Goal: Communication & Community: Answer question/provide support

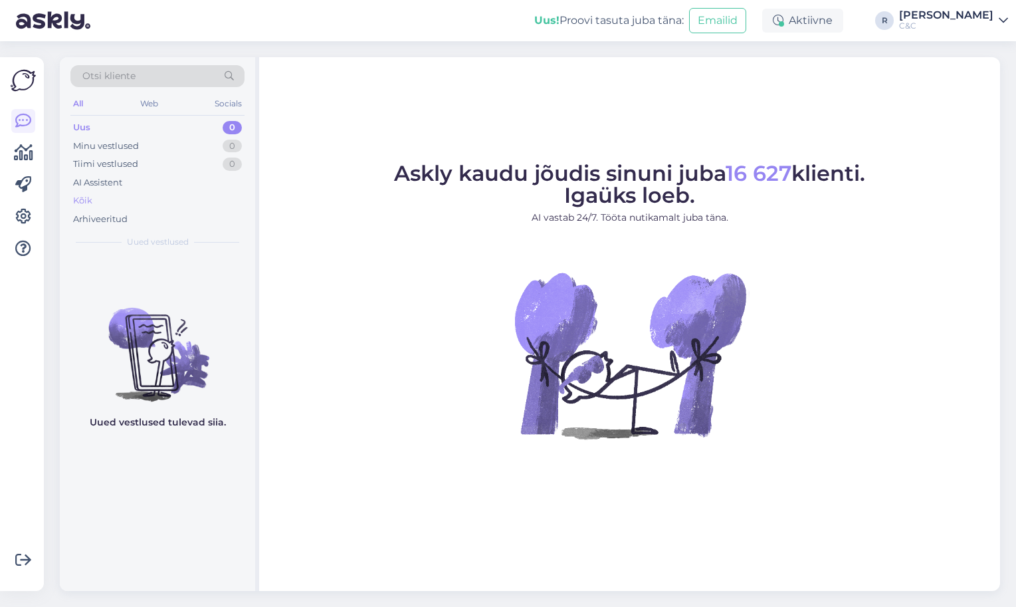
click at [155, 197] on div "Kõik" at bounding box center [157, 200] width 174 height 19
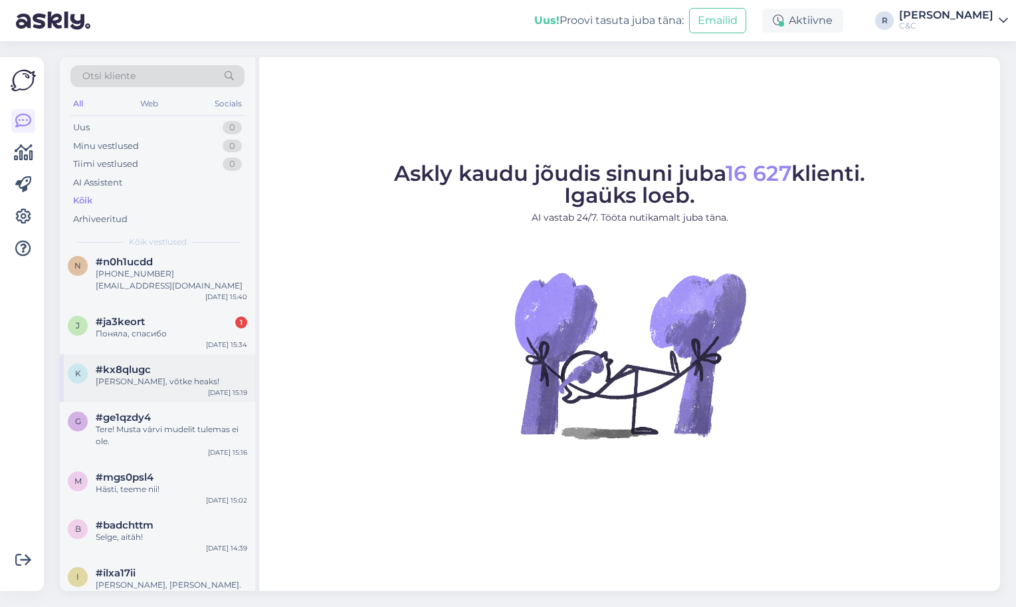
scroll to position [153, 0]
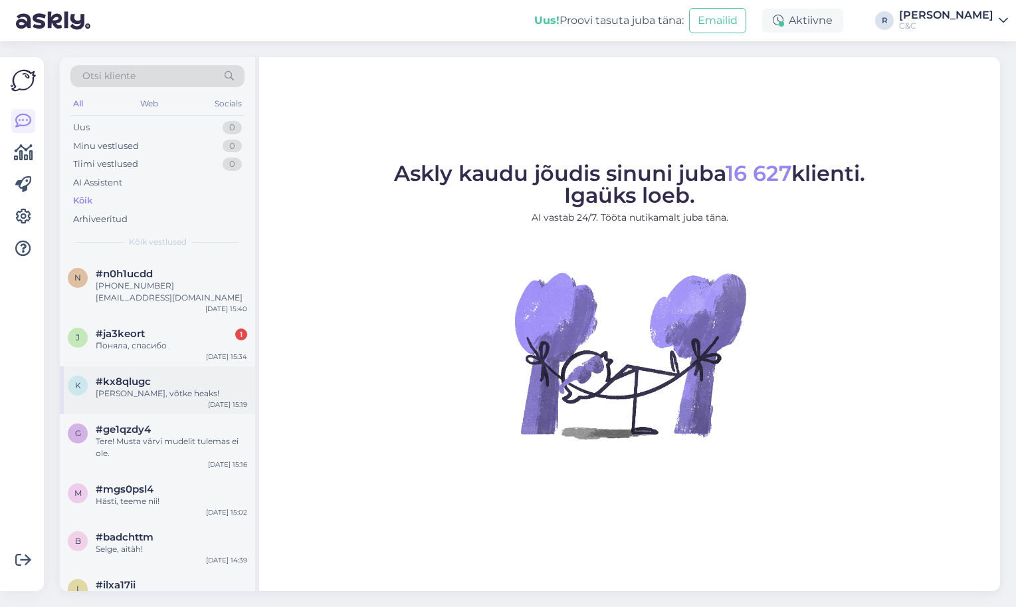
click at [175, 375] on div "#kx8qlugc" at bounding box center [171, 381] width 151 height 12
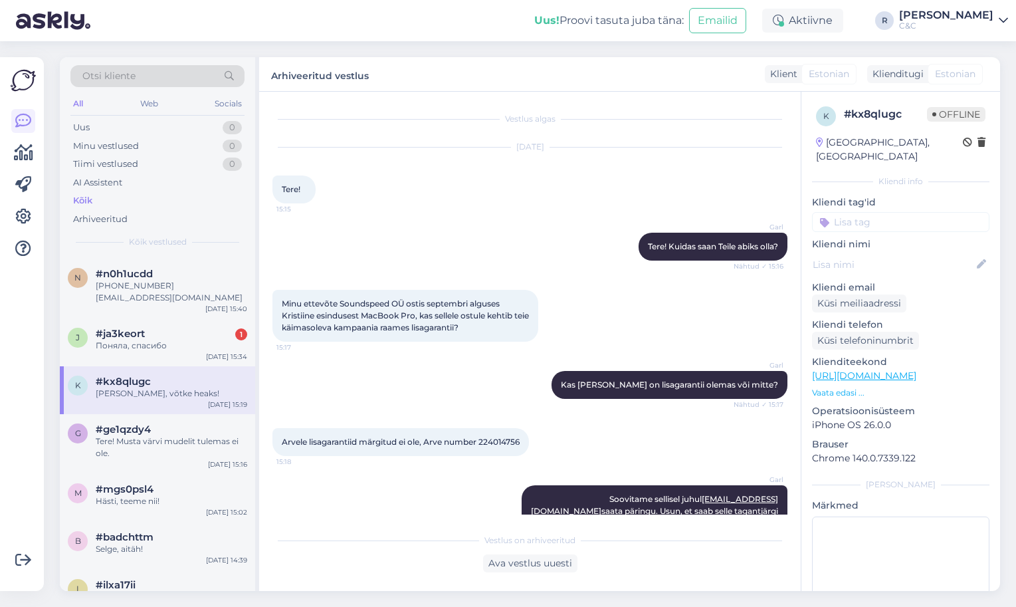
scroll to position [140, 0]
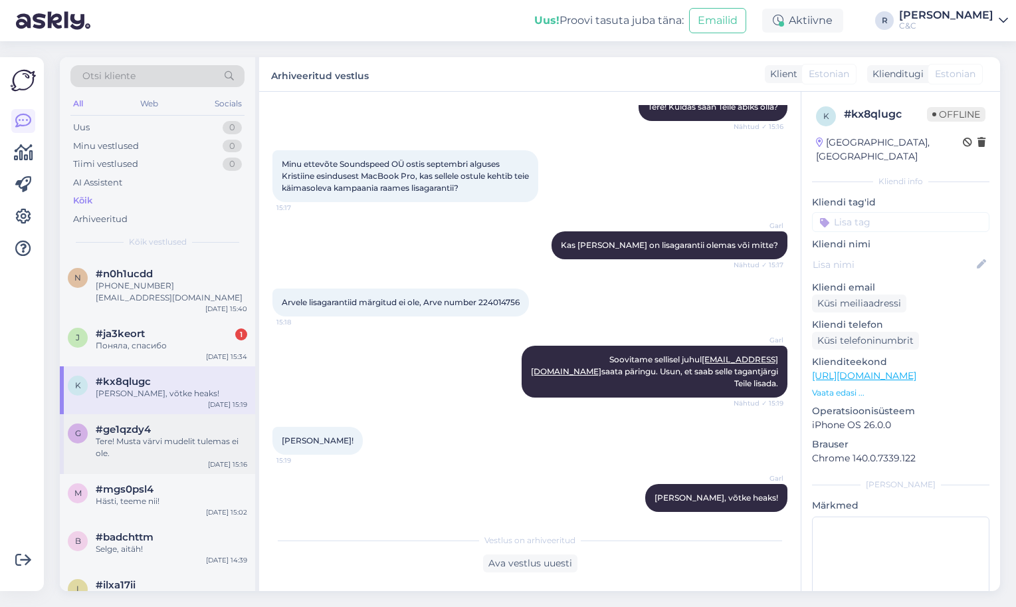
click at [170, 435] on div "Tere! Musta värvi mudelit tulemas ei ole." at bounding box center [171, 447] width 151 height 24
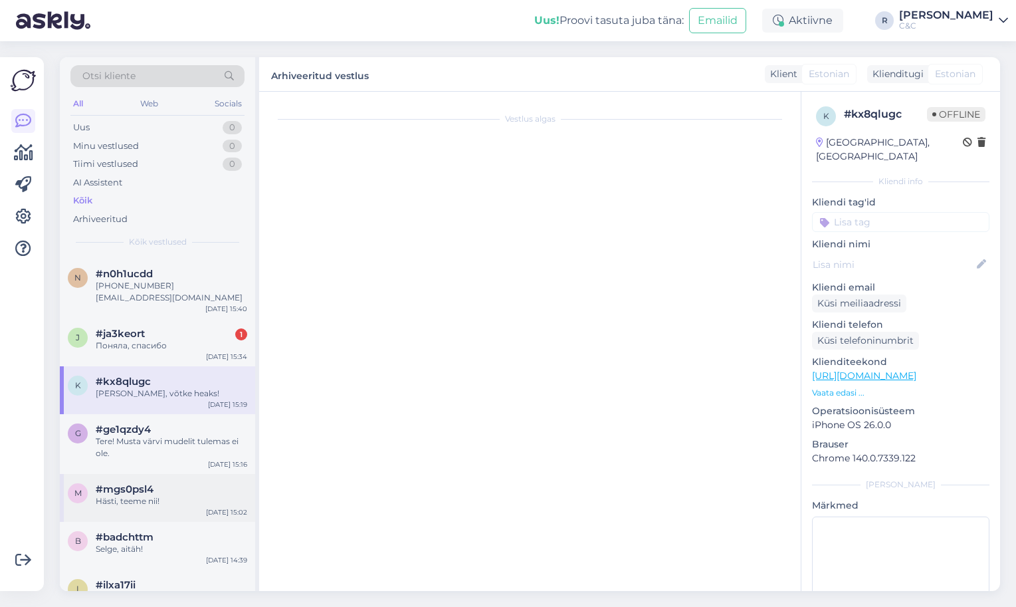
scroll to position [0, 0]
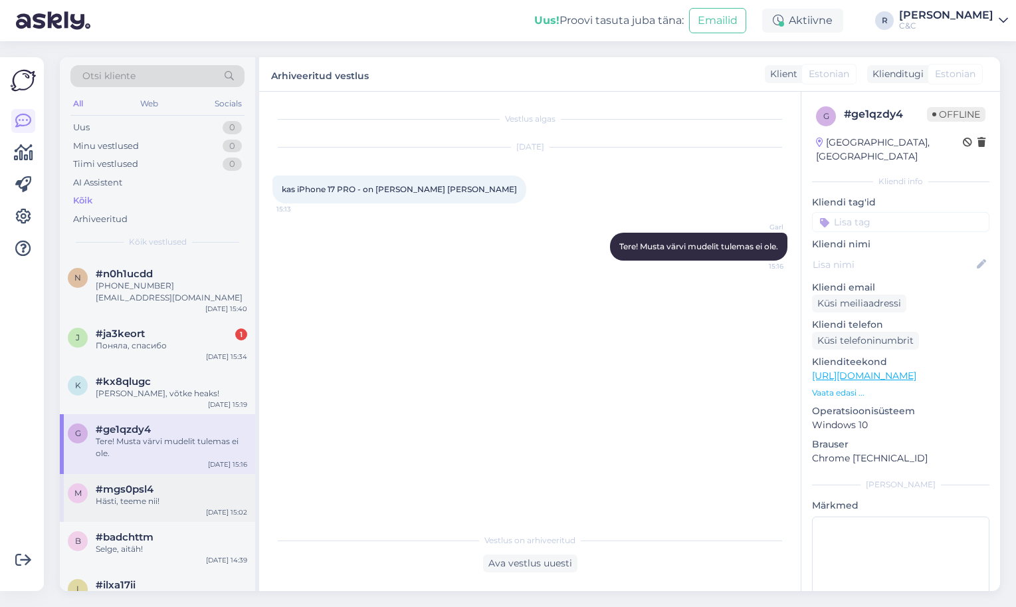
click at [155, 494] on div "m #mgs0psl4 Hästi, teeme nii! [DATE] 15:02" at bounding box center [157, 498] width 195 height 48
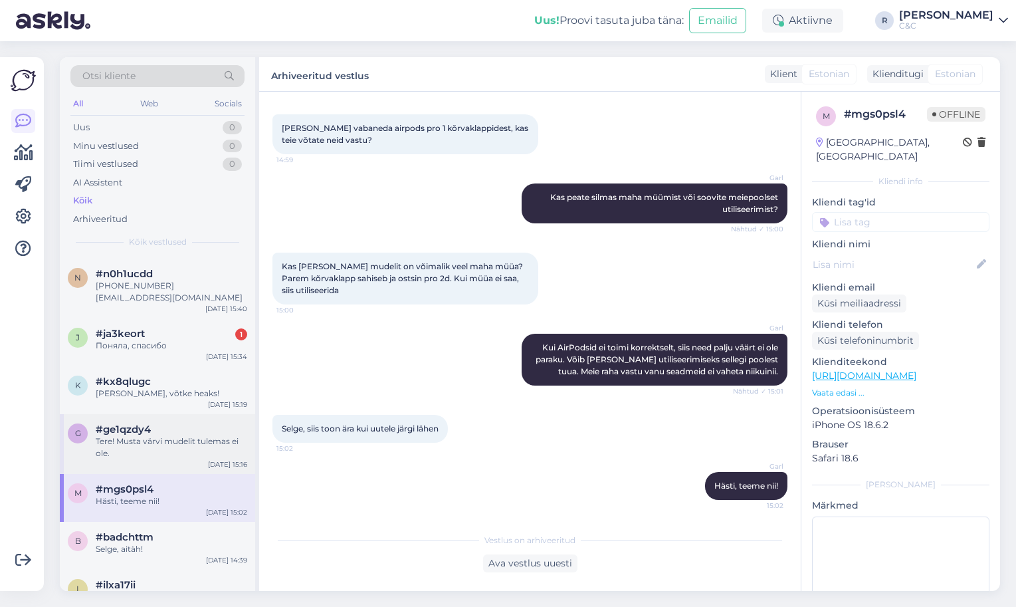
click at [183, 435] on div "Tere! Musta värvi mudelit tulemas ei ole." at bounding box center [171, 447] width 151 height 24
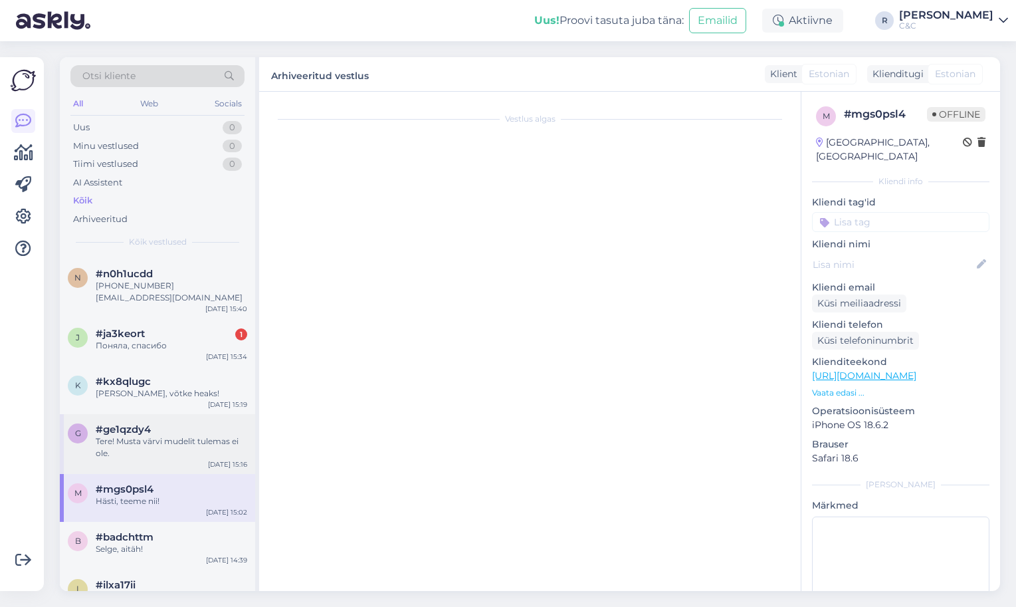
scroll to position [0, 0]
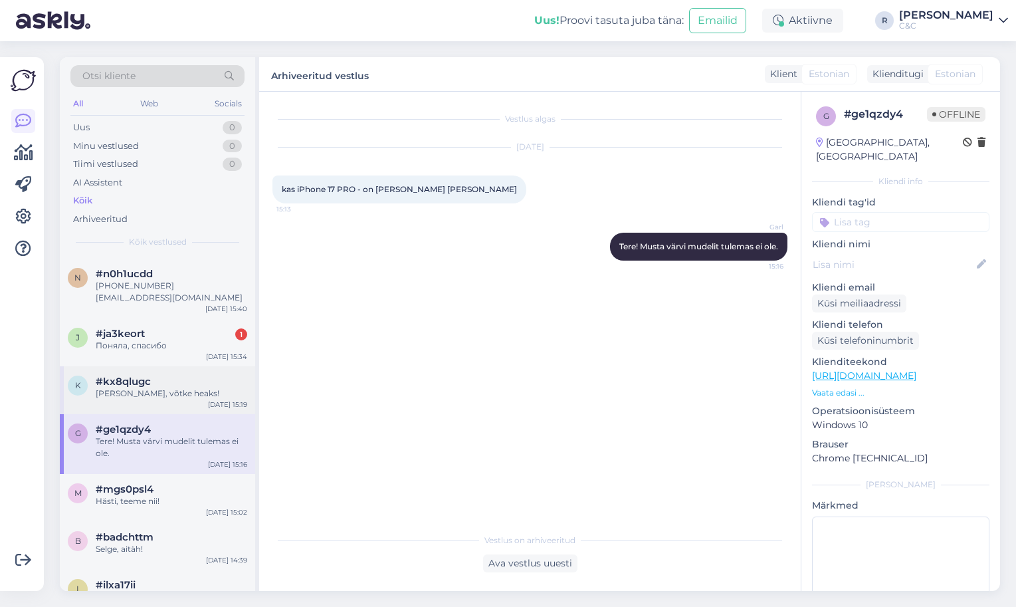
click at [181, 386] on div "k #kx8qlugc Ikka, võtke heaks! [DATE] 15:19" at bounding box center [157, 390] width 195 height 48
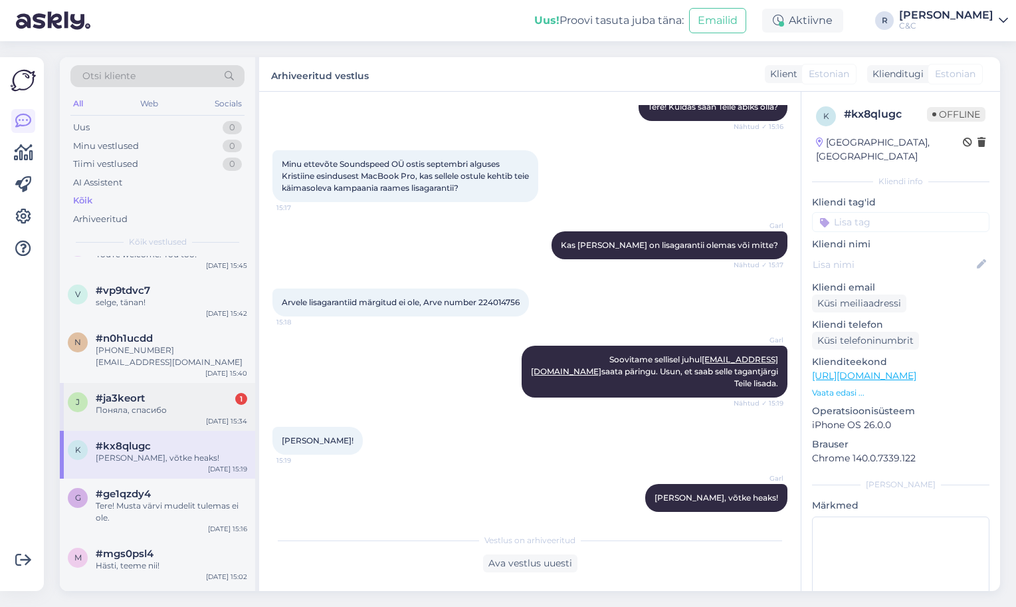
scroll to position [88, 0]
click at [176, 404] on div "Поняла, спасибо" at bounding box center [171, 410] width 151 height 12
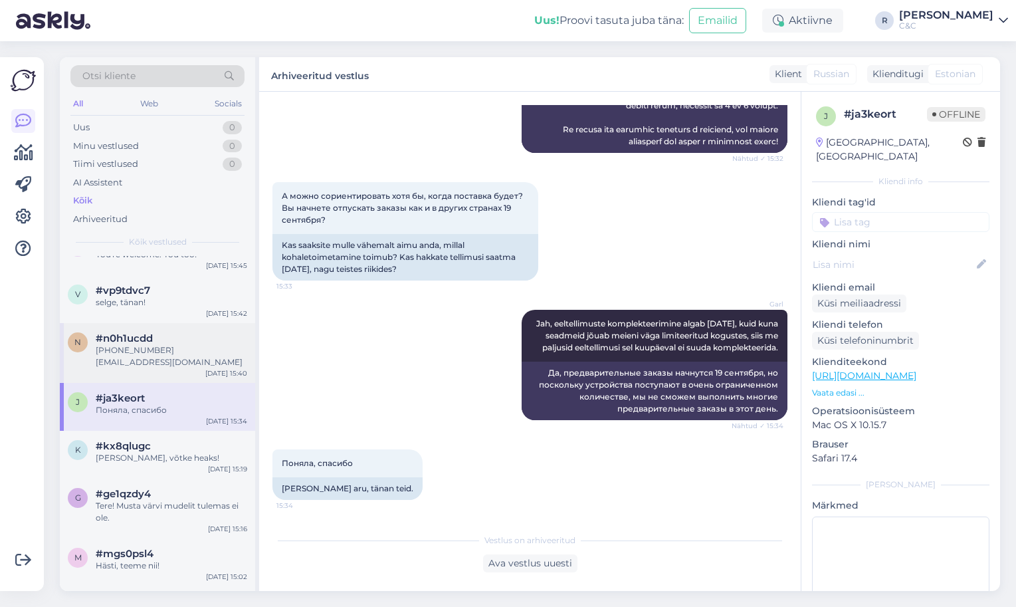
click at [176, 349] on div "[PHONE_NUMBER] [EMAIL_ADDRESS][DOMAIN_NAME]" at bounding box center [171, 356] width 151 height 24
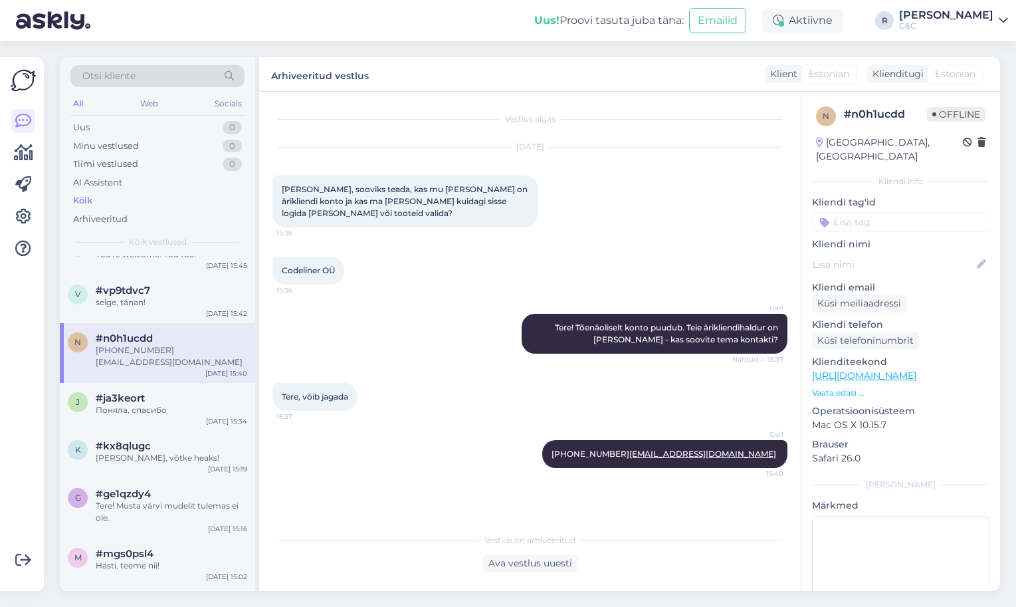
scroll to position [52, 0]
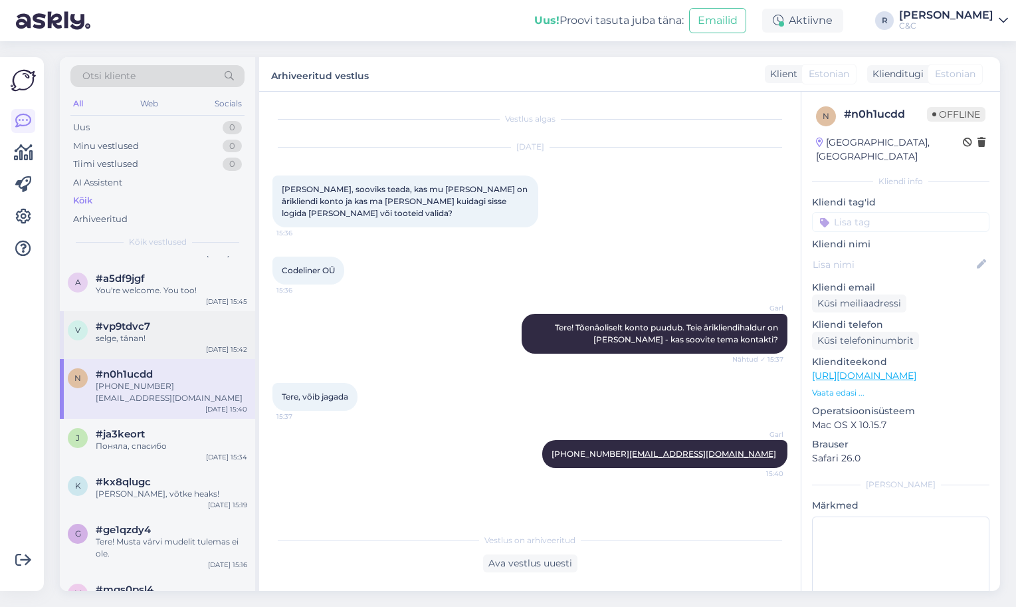
click at [176, 339] on div "selge, tänan!" at bounding box center [171, 338] width 151 height 12
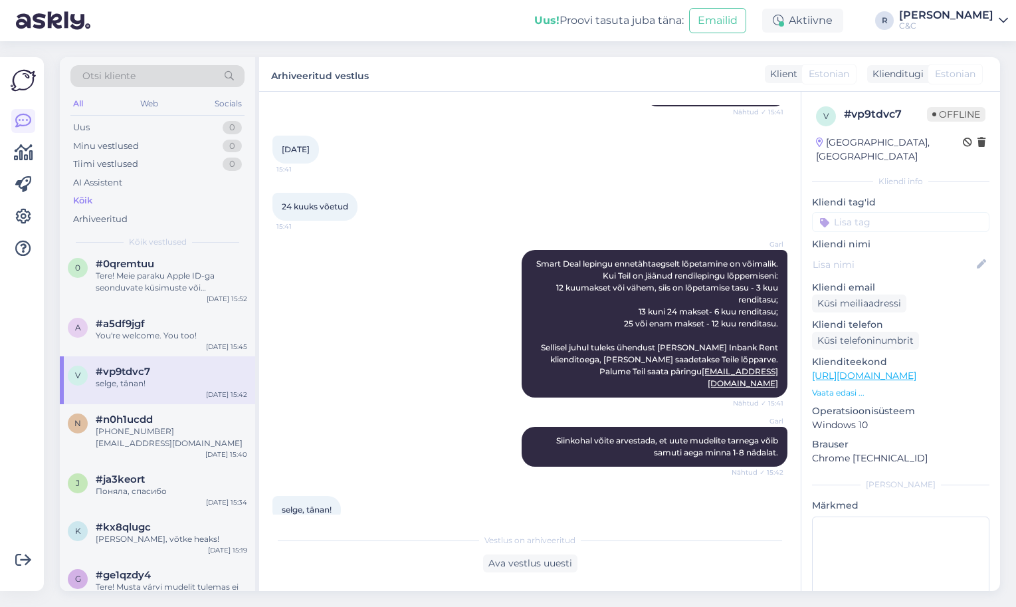
scroll to position [6, 0]
click at [170, 334] on div "You're welcome. You too!" at bounding box center [171, 337] width 151 height 12
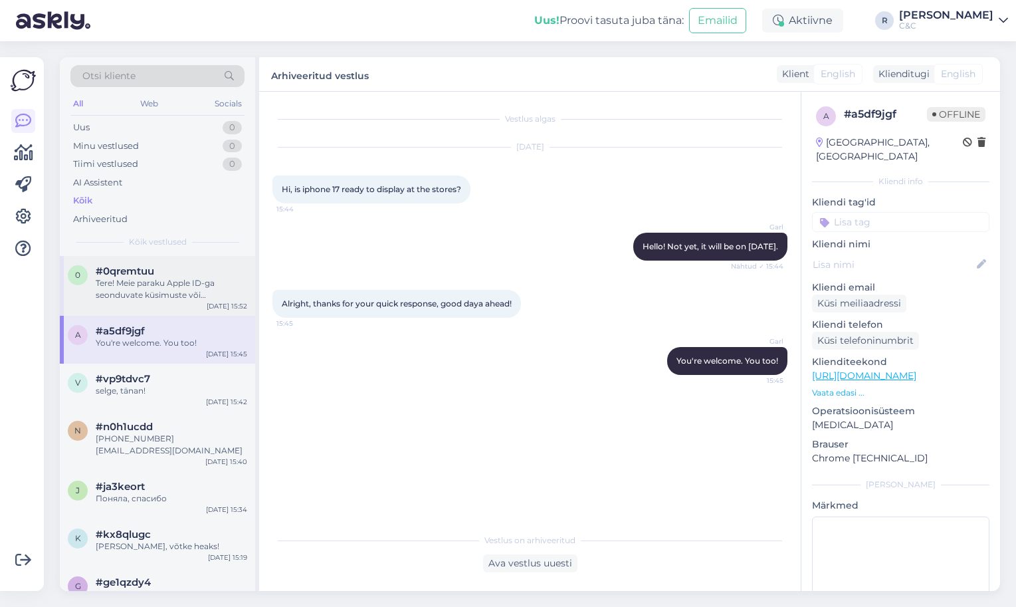
scroll to position [0, 0]
click at [171, 308] on div "0 #0qremtuu Tere! Meie paraku Apple ID-ga seonduvate küsimuste või probleemideg…" at bounding box center [157, 286] width 195 height 60
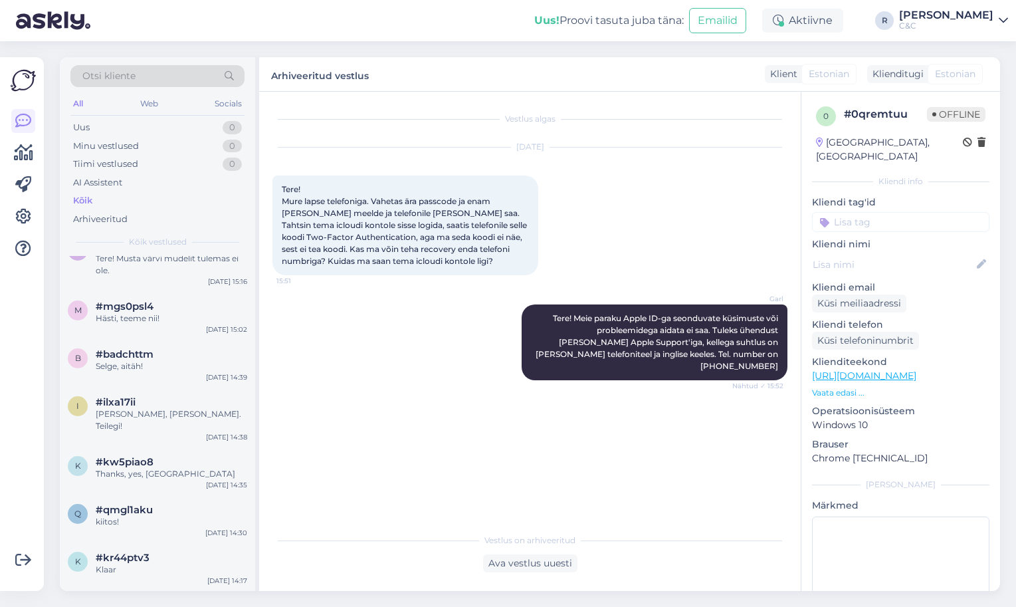
scroll to position [367, 0]
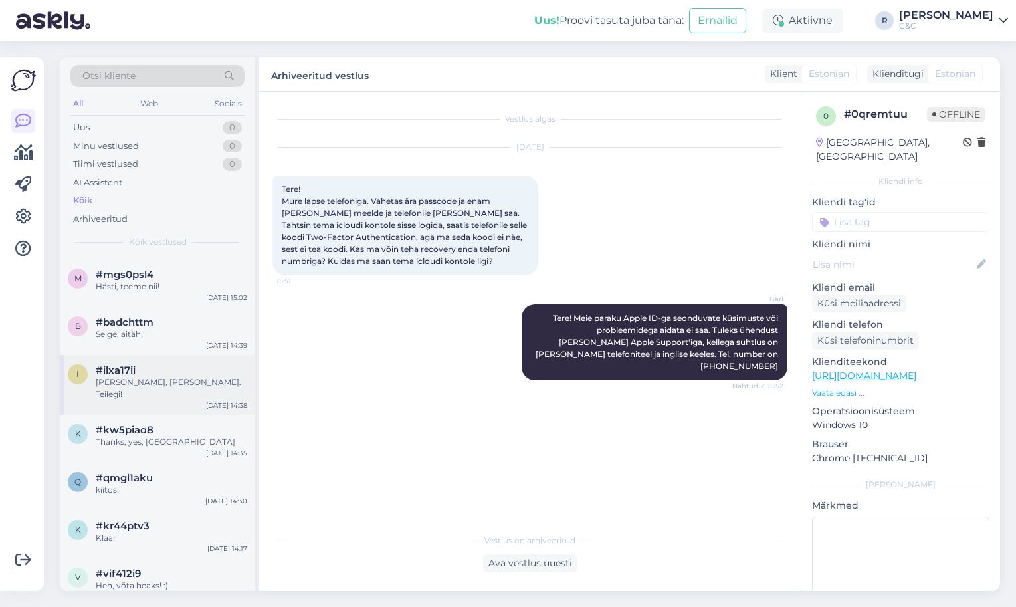
click at [147, 376] on div "[PERSON_NAME], [PERSON_NAME]. Teilegi!" at bounding box center [171, 388] width 151 height 24
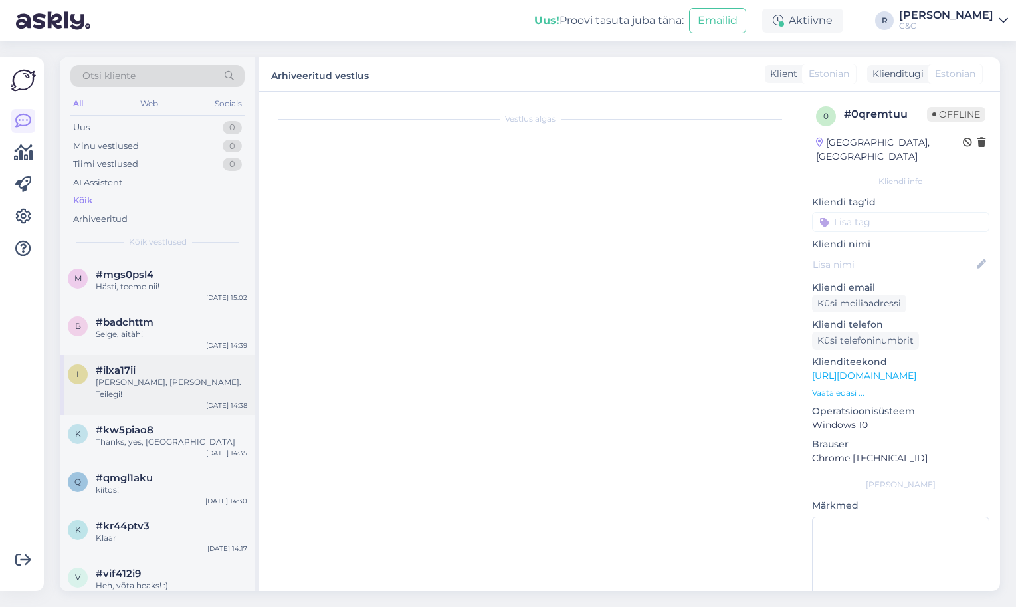
scroll to position [244, 0]
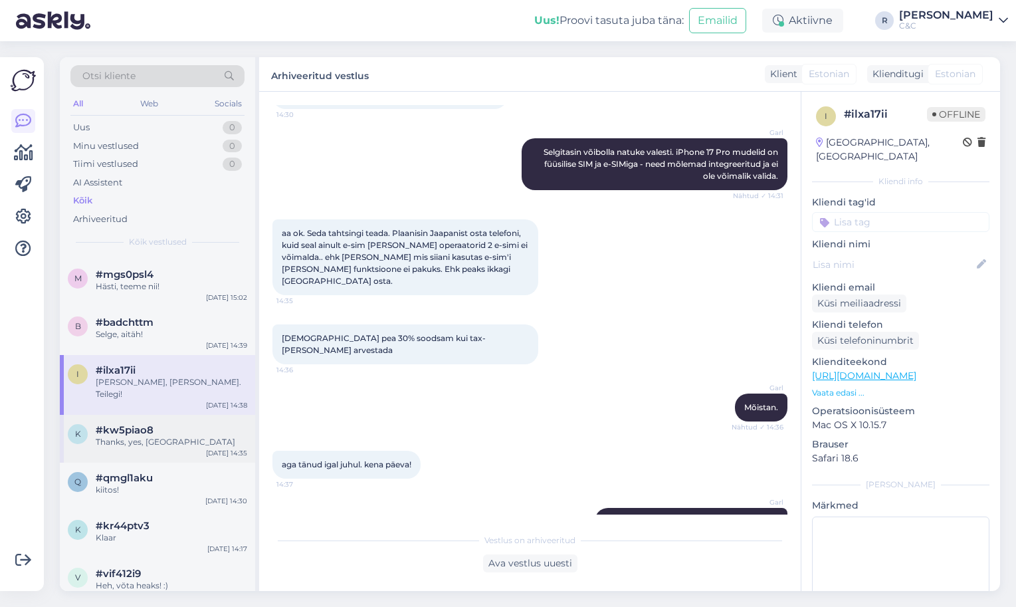
click at [165, 436] on div "Thanks, yes, [GEOGRAPHIC_DATA]" at bounding box center [171, 442] width 151 height 12
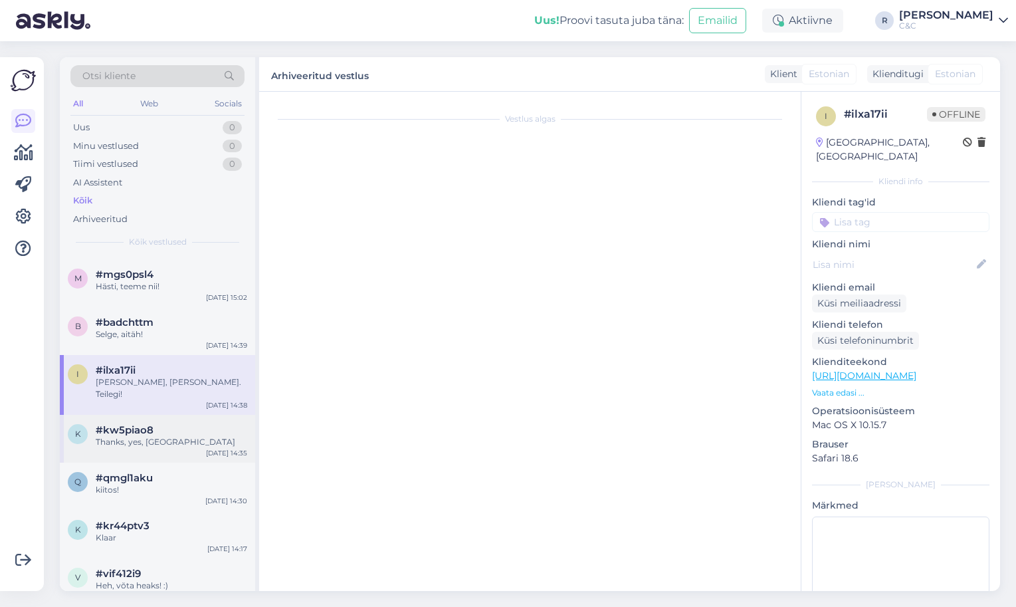
scroll to position [157, 0]
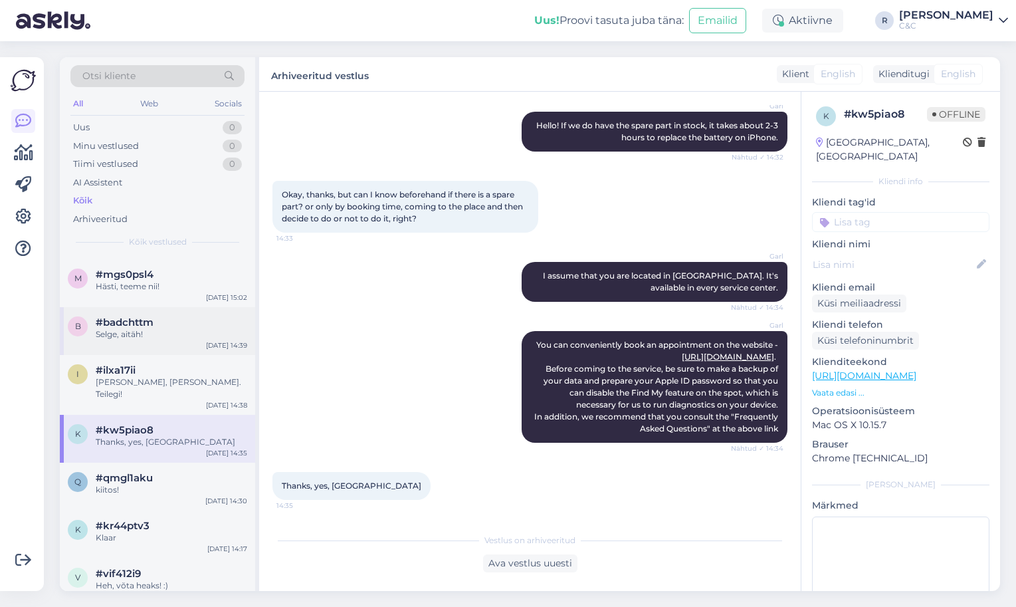
click at [176, 330] on div "b #badchttm Selge, aitäh! [DATE] 14:39" at bounding box center [157, 331] width 195 height 48
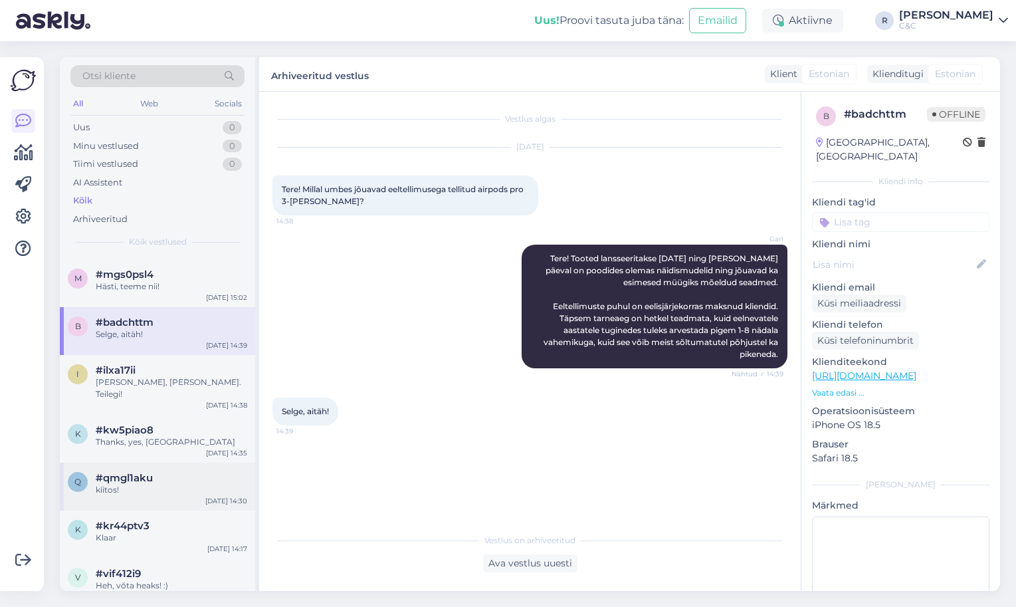
click at [169, 478] on div "q #qmgl1aku kiitos! [DATE] 14:30" at bounding box center [157, 486] width 195 height 48
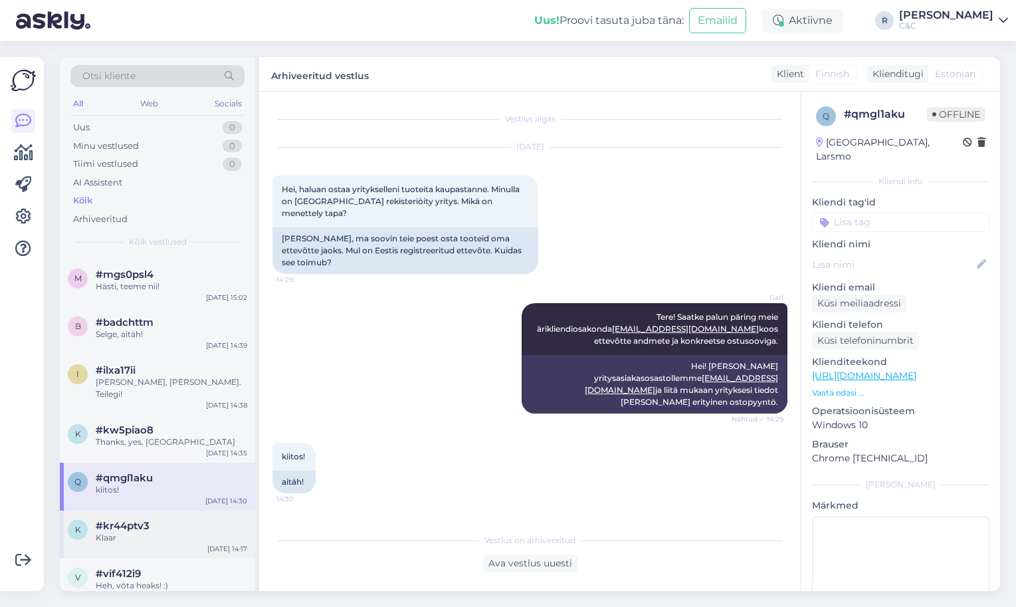
click at [175, 531] on div "Klaar" at bounding box center [171, 537] width 151 height 12
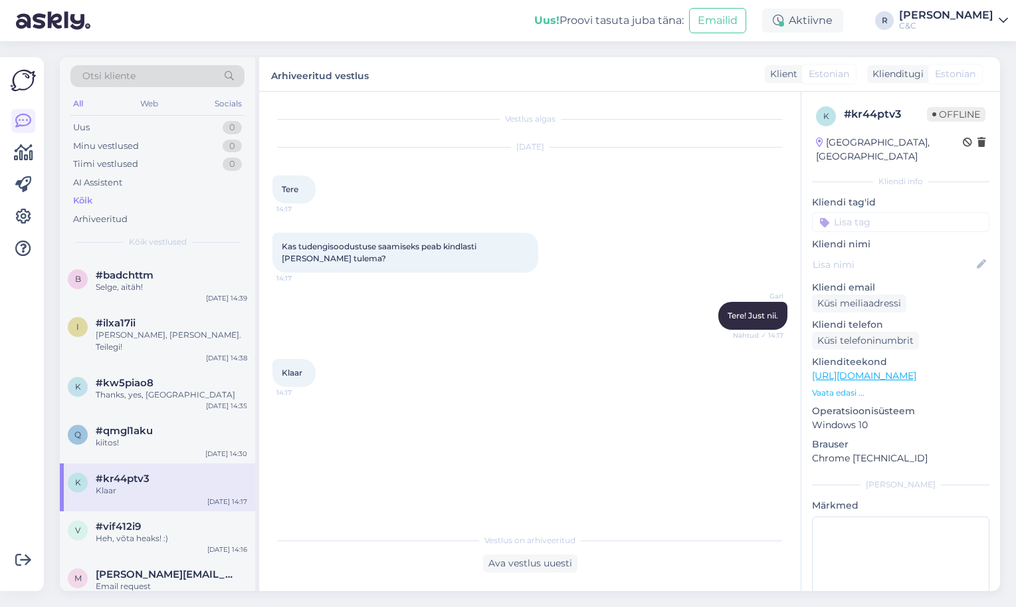
scroll to position [424, 0]
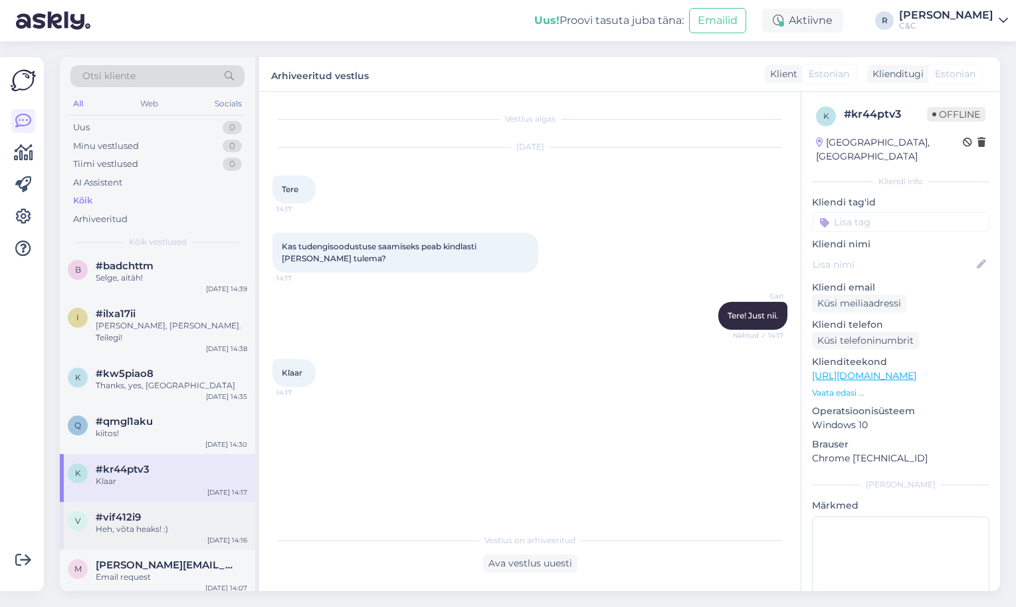
click at [162, 523] on div "Heh, võta heaks! :)" at bounding box center [171, 529] width 151 height 12
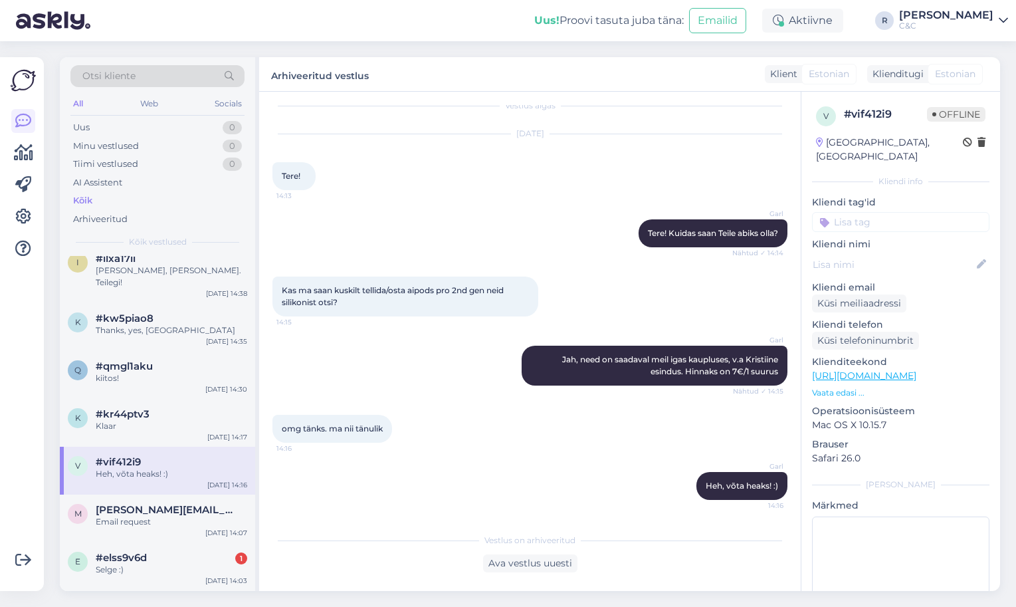
scroll to position [484, 0]
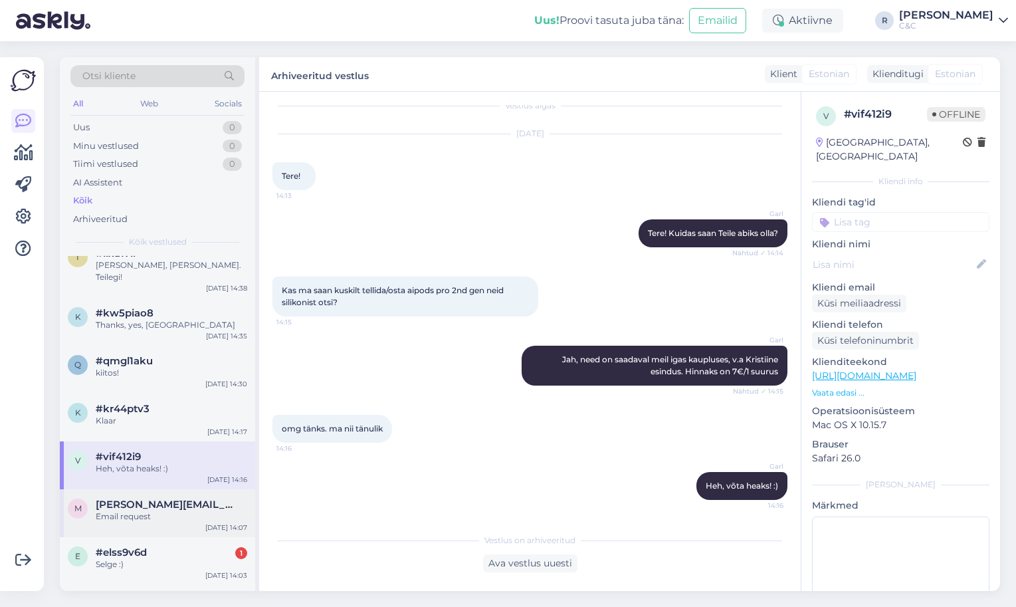
click at [163, 498] on span "[PERSON_NAME][EMAIL_ADDRESS][DOMAIN_NAME]" at bounding box center [165, 504] width 138 height 12
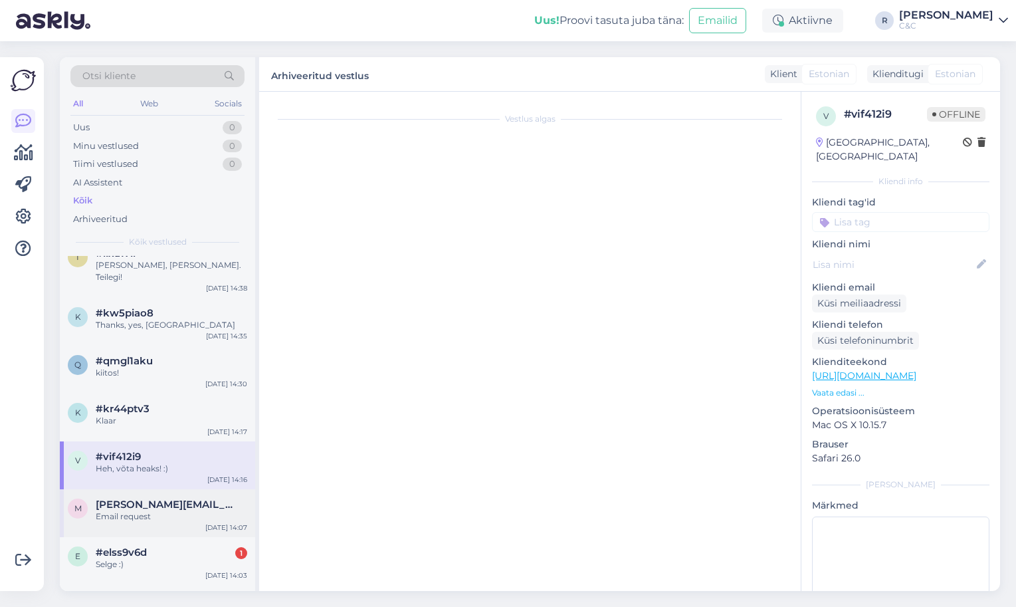
scroll to position [85, 0]
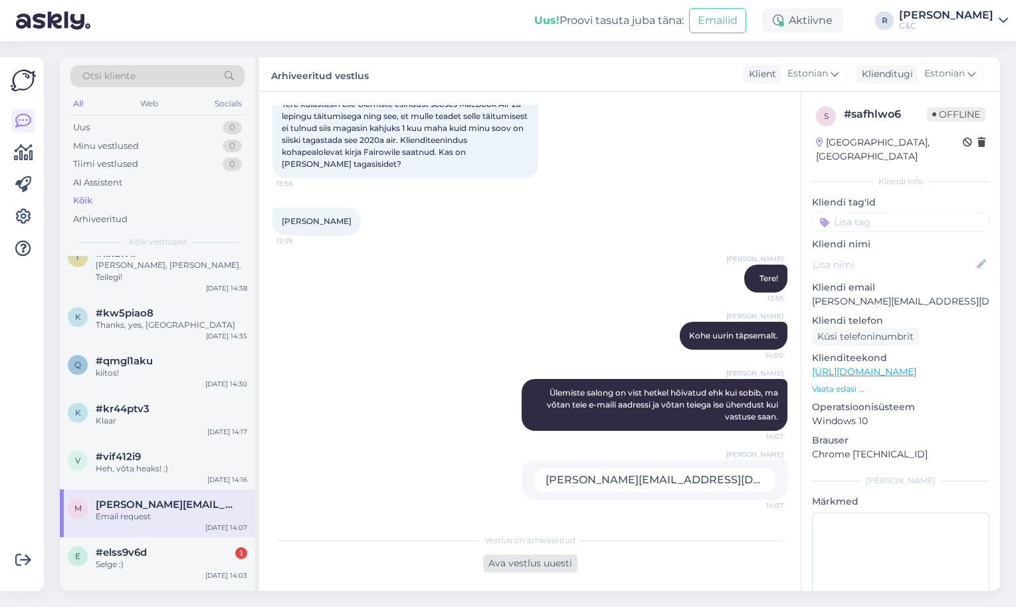
click at [522, 557] on div "Ava vestlus uuesti" at bounding box center [530, 563] width 94 height 18
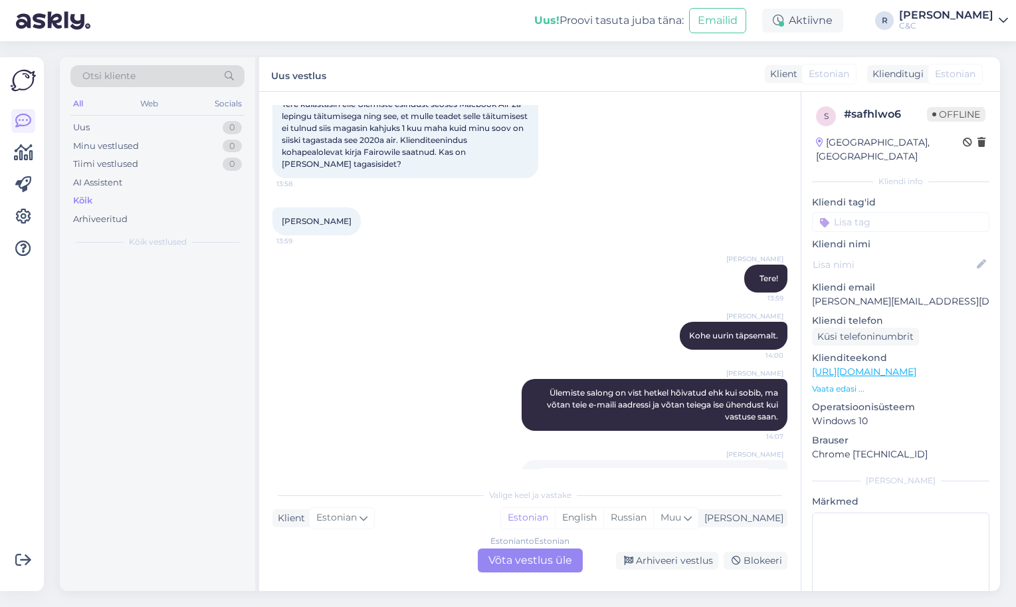
scroll to position [0, 0]
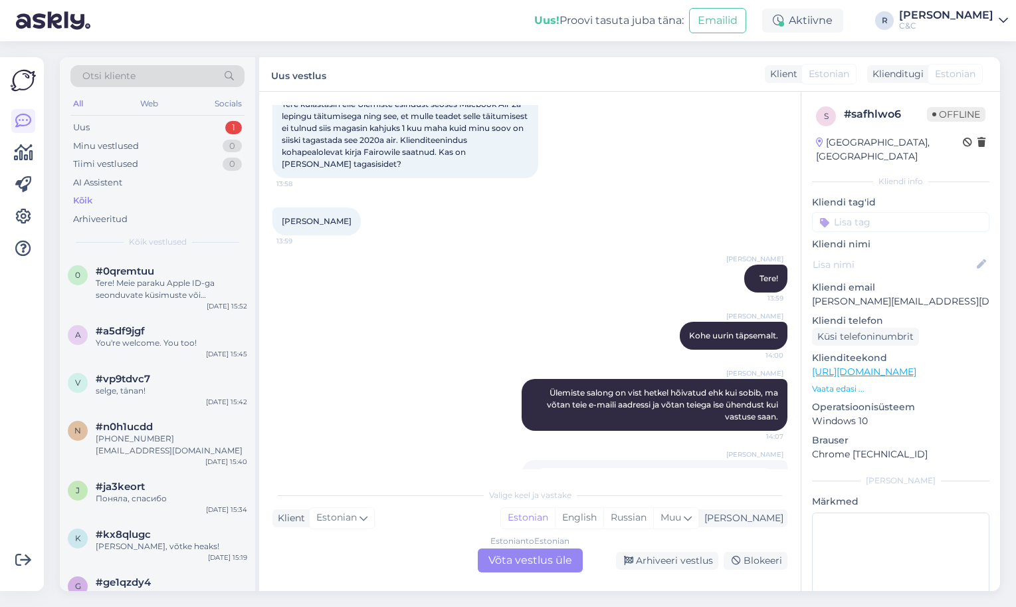
click at [510, 557] on div "Estonian to Estonian Võta vestlus üle" at bounding box center [530, 560] width 105 height 24
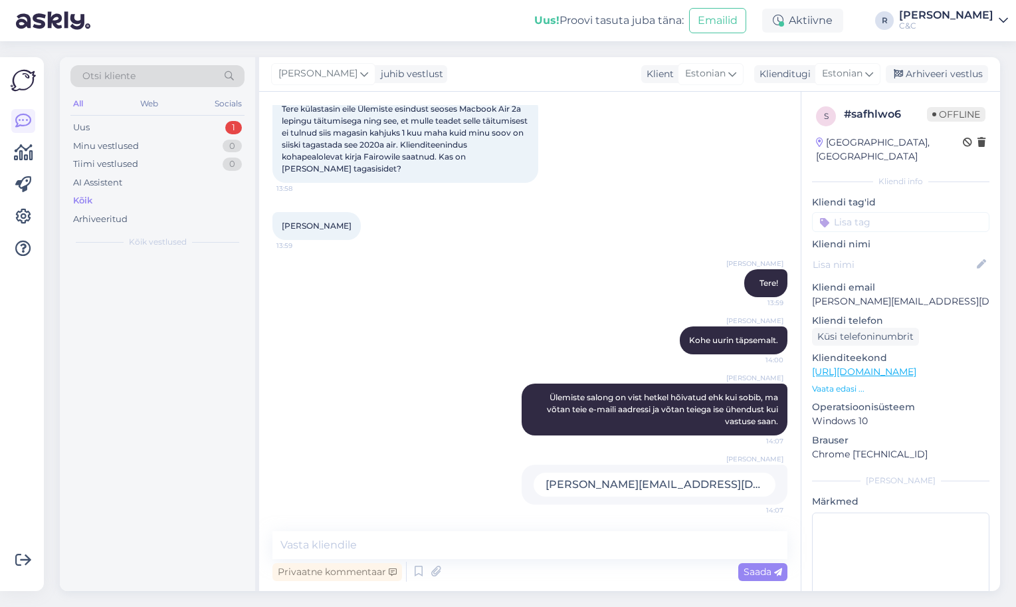
scroll to position [80, 0]
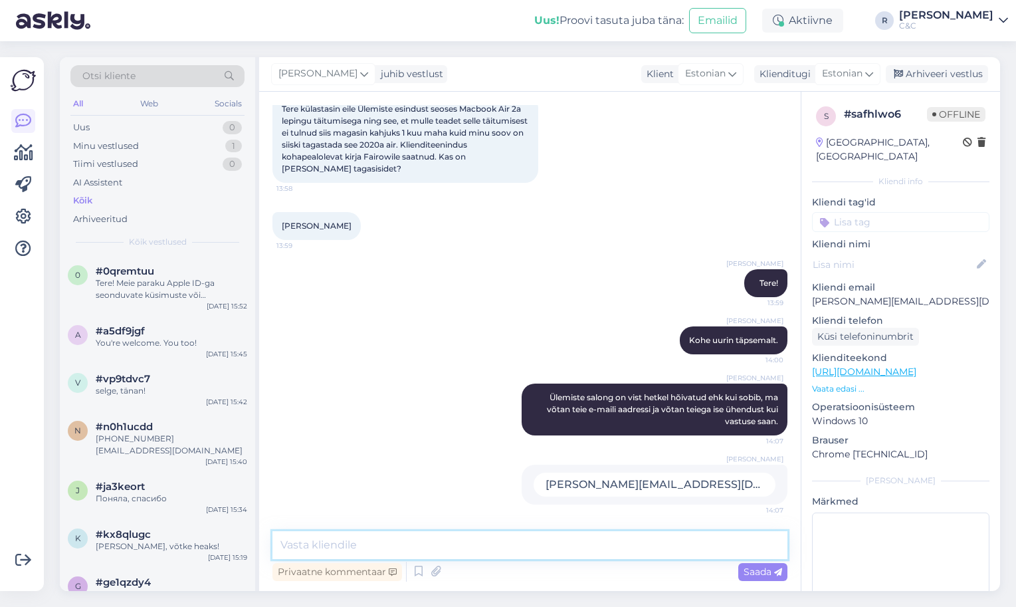
click at [469, 550] on textarea at bounding box center [529, 545] width 515 height 28
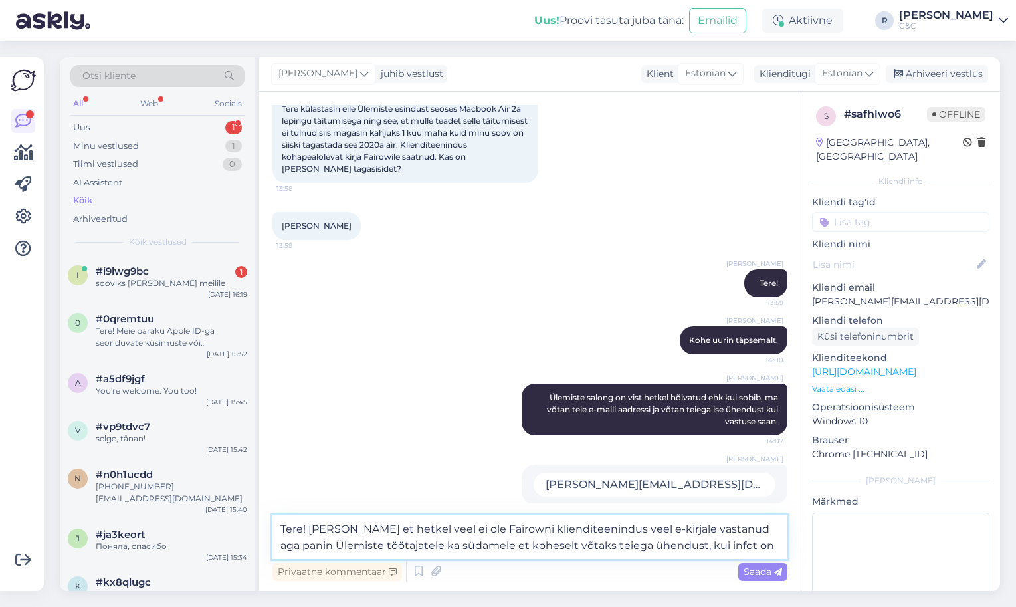
type textarea "Tere! [PERSON_NAME] et hetkel veel ei ole Fairowni klienditeenindus veel e-kirj…"
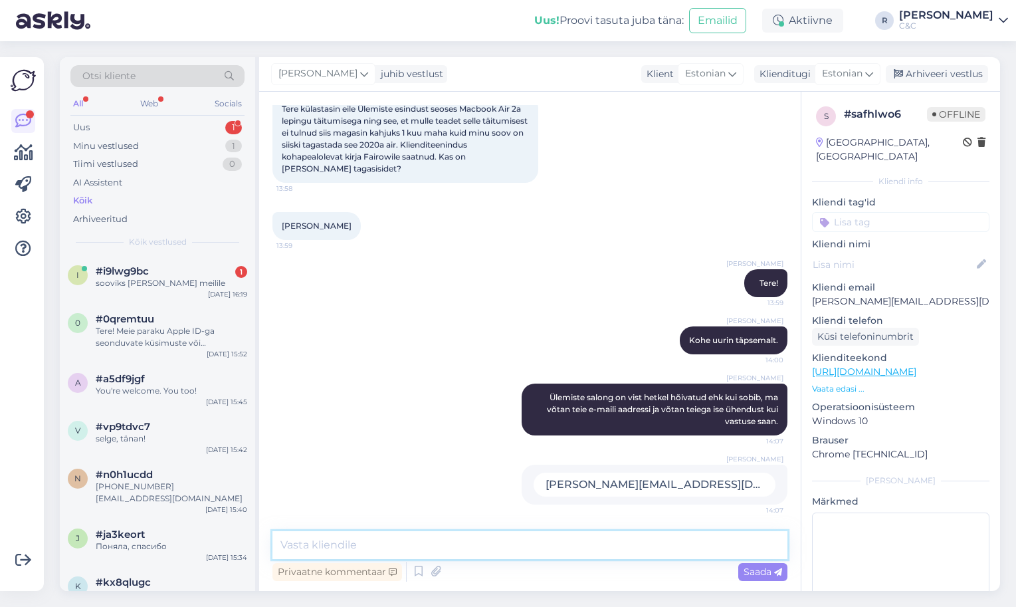
scroll to position [173, 0]
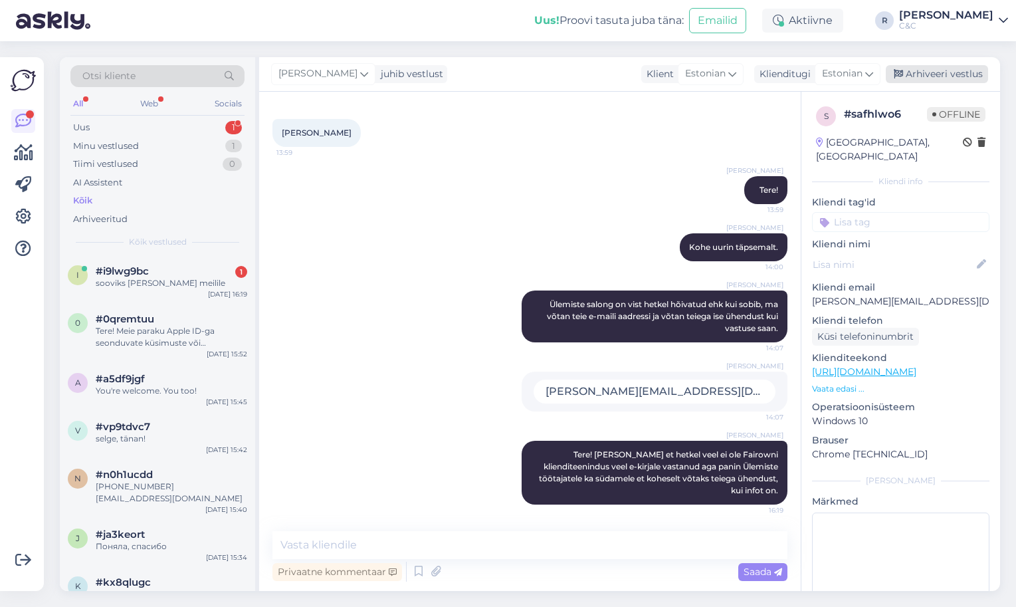
click at [953, 76] on div "Arhiveeri vestlus" at bounding box center [937, 74] width 102 height 18
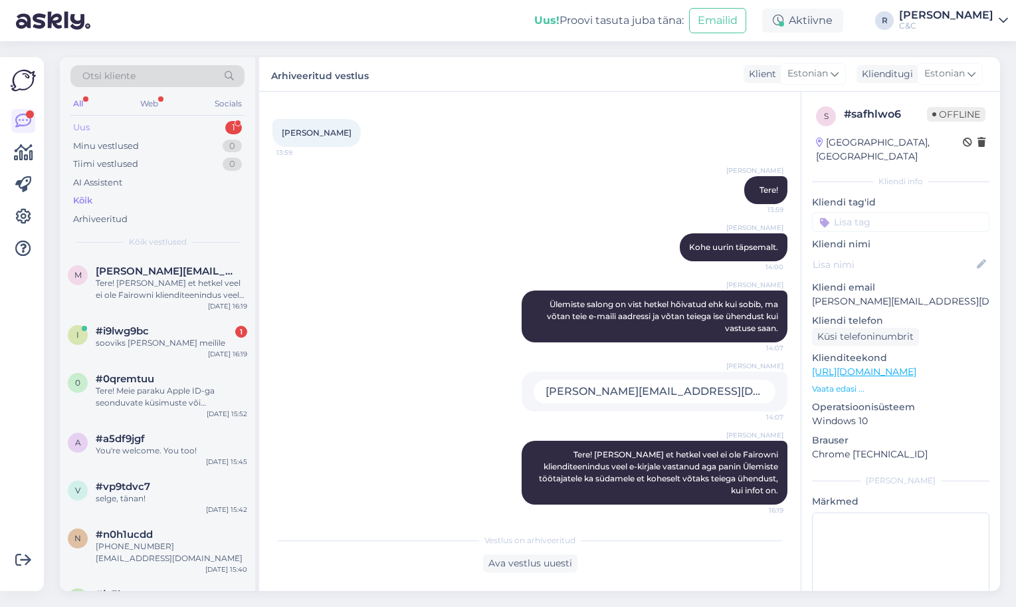
click at [200, 129] on div "Uus 1" at bounding box center [157, 127] width 174 height 19
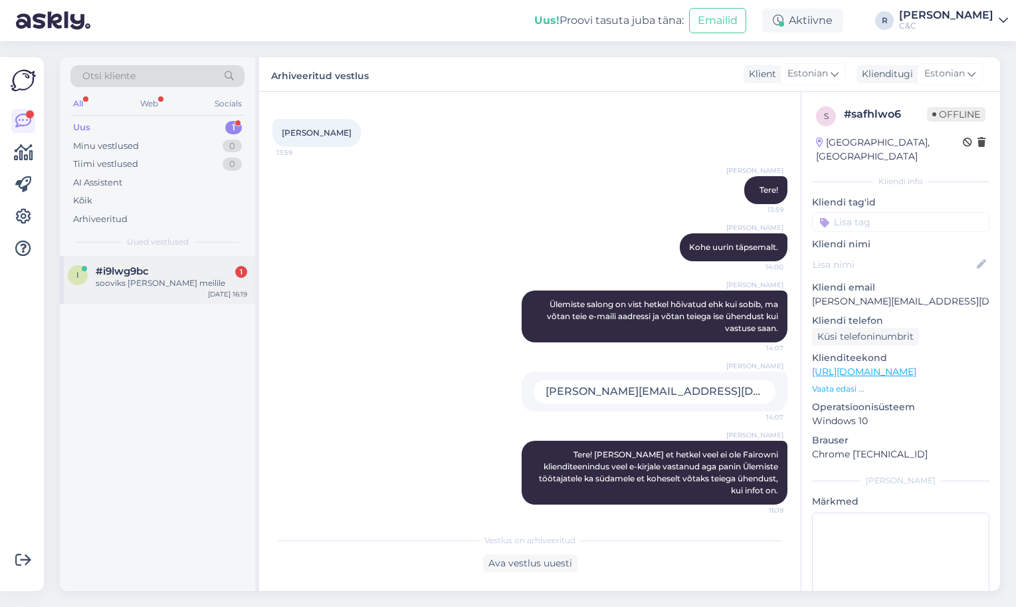
click at [187, 300] on div "i #i9lwg9bc 1 sooviks [PERSON_NAME] meilile [DATE] 16:19" at bounding box center [157, 280] width 195 height 48
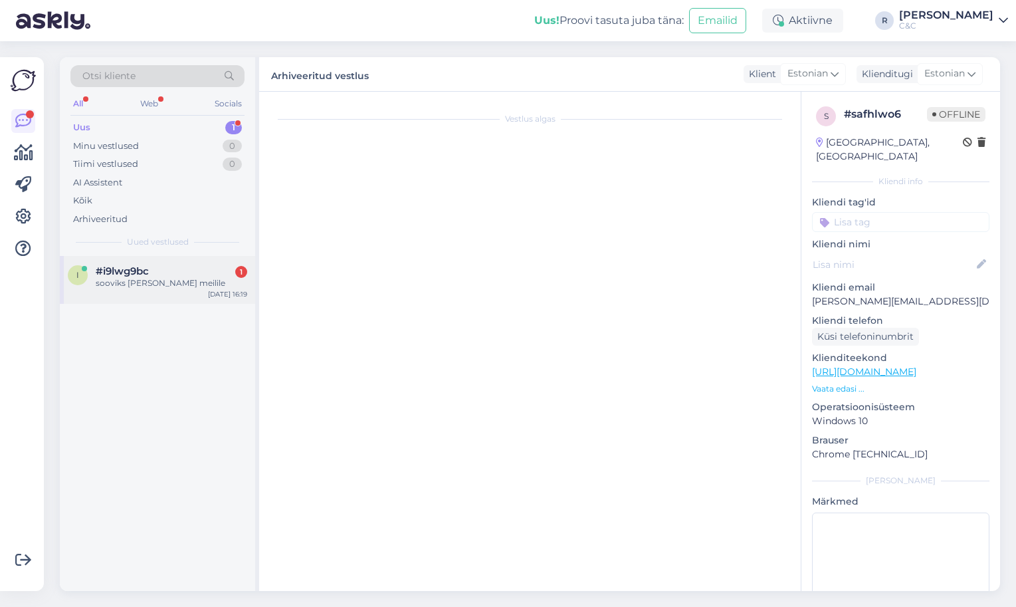
scroll to position [0, 0]
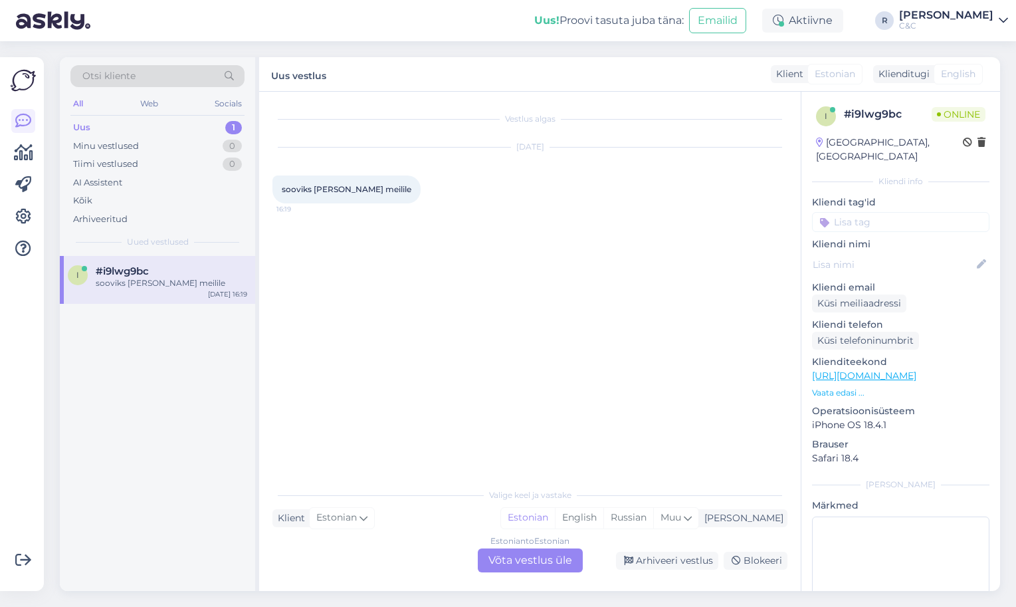
click at [511, 567] on div "Estonian to Estonian Võta vestlus üle" at bounding box center [530, 560] width 105 height 24
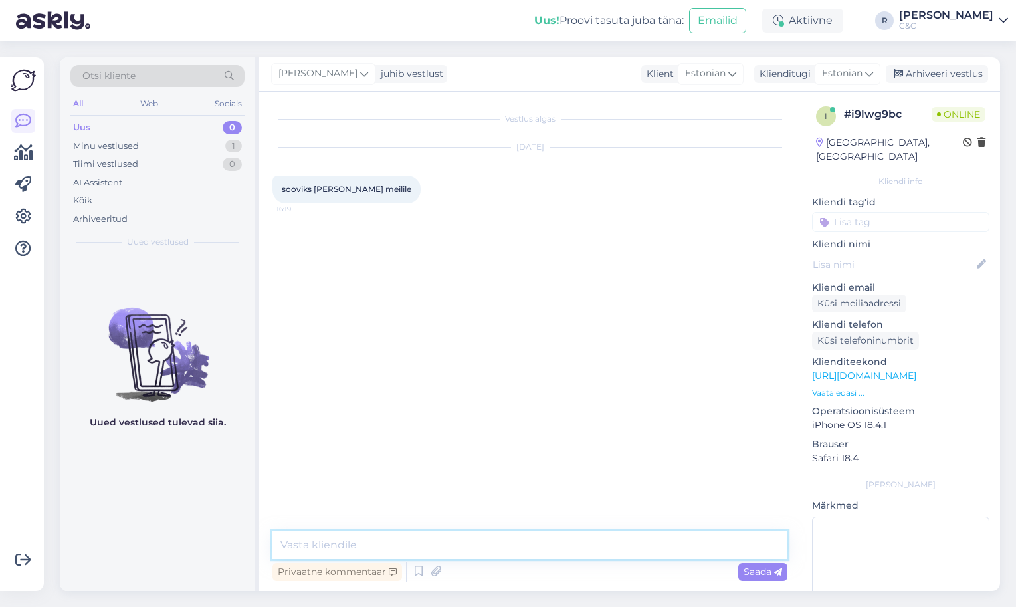
click at [510, 545] on textarea at bounding box center [529, 545] width 515 height 28
type textarea "Tere! [PERSON_NAME] nimele arve sai tehtud ning kuhu e-mailile [PERSON_NAME]?"
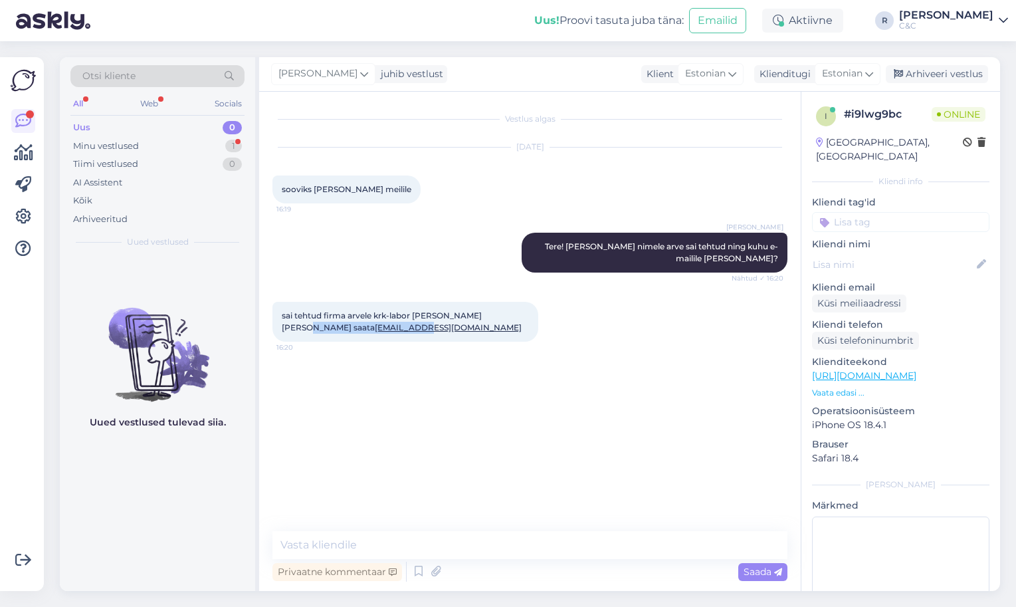
drag, startPoint x: 345, startPoint y: 328, endPoint x: 278, endPoint y: 328, distance: 66.4
click at [278, 328] on div "sai tehtud firma arvele krk-labor [PERSON_NAME] [PERSON_NAME] saata [EMAIL_ADDR…" at bounding box center [405, 322] width 266 height 40
copy span "[EMAIL_ADDRESS][DOMAIN_NAME]"
drag, startPoint x: 410, startPoint y: 316, endPoint x: 376, endPoint y: 316, distance: 33.9
click at [376, 316] on span "sai tehtud firma arvele krk-labor [PERSON_NAME] [PERSON_NAME] saata [EMAIL_ADDR…" at bounding box center [402, 321] width 240 height 22
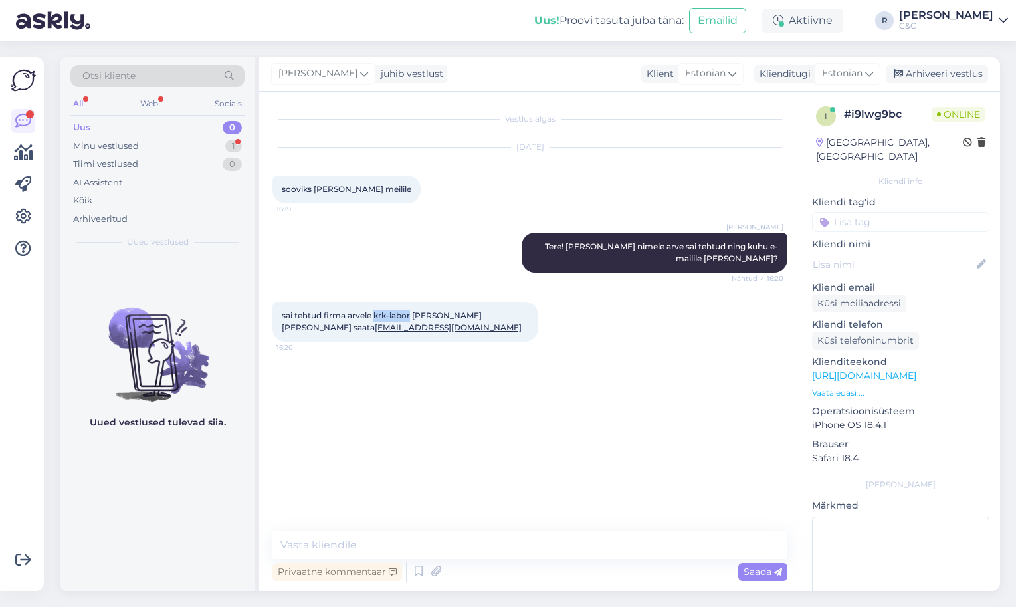
copy span "krk-labor"
drag, startPoint x: 335, startPoint y: 326, endPoint x: 283, endPoint y: 325, distance: 51.8
click at [283, 325] on div "sai tehtud firma arvele krk-labor [PERSON_NAME] [PERSON_NAME] saata [EMAIL_ADDR…" at bounding box center [405, 322] width 266 height 40
copy link "[EMAIL_ADDRESS][DOMAIN_NAME]"
click at [460, 369] on div "Vestlus algas [DATE] sooviks [PERSON_NAME] meilile 16:19 [PERSON_NAME] Tere! [P…" at bounding box center [535, 312] width 527 height 414
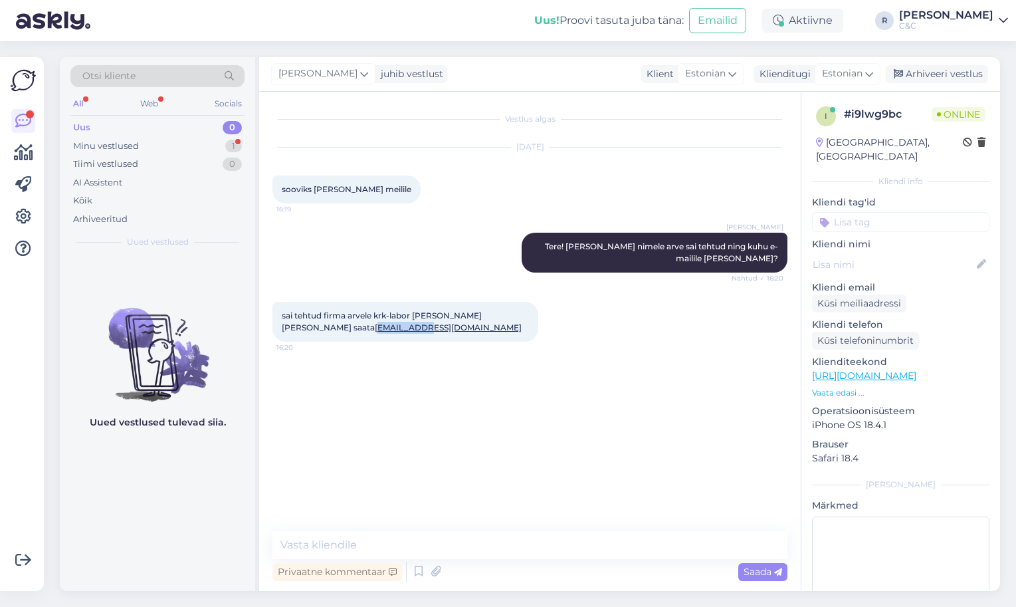
click at [339, 328] on div "sai tehtud firma arvele krk-labor [PERSON_NAME] [PERSON_NAME] saata [EMAIL_ADDR…" at bounding box center [405, 322] width 266 height 40
drag, startPoint x: 344, startPoint y: 328, endPoint x: 278, endPoint y: 328, distance: 66.4
click at [278, 328] on div "sai tehtud firma arvele krk-labor [PERSON_NAME] [PERSON_NAME] saata [EMAIL_ADDR…" at bounding box center [405, 322] width 266 height 40
copy span "[EMAIL_ADDRESS][DOMAIN_NAME]"
click at [330, 546] on textarea at bounding box center [529, 545] width 515 height 28
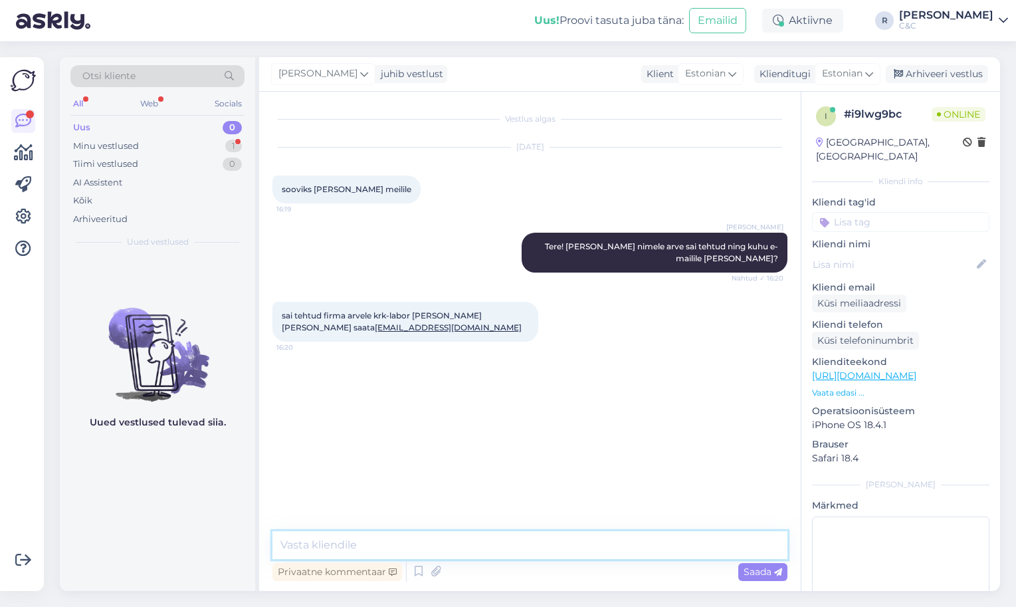
click at [330, 546] on textarea at bounding box center [529, 545] width 515 height 28
paste textarea "[EMAIL_ADDRESS][DOMAIN_NAME]"
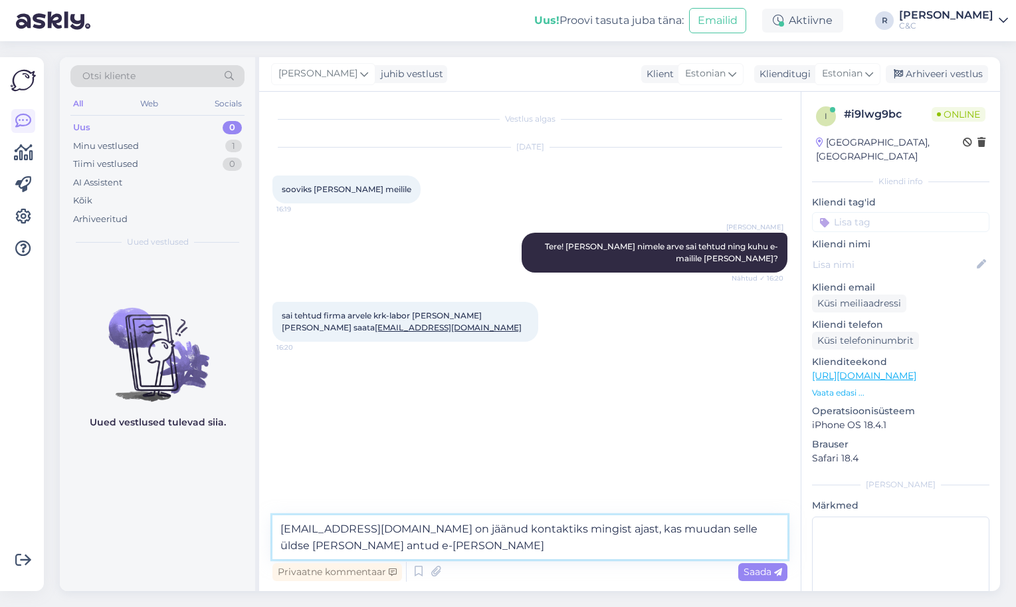
type textarea "[EMAIL_ADDRESS][DOMAIN_NAME] on jäänud kontaktiks mingist ajast, kas muudan sel…"
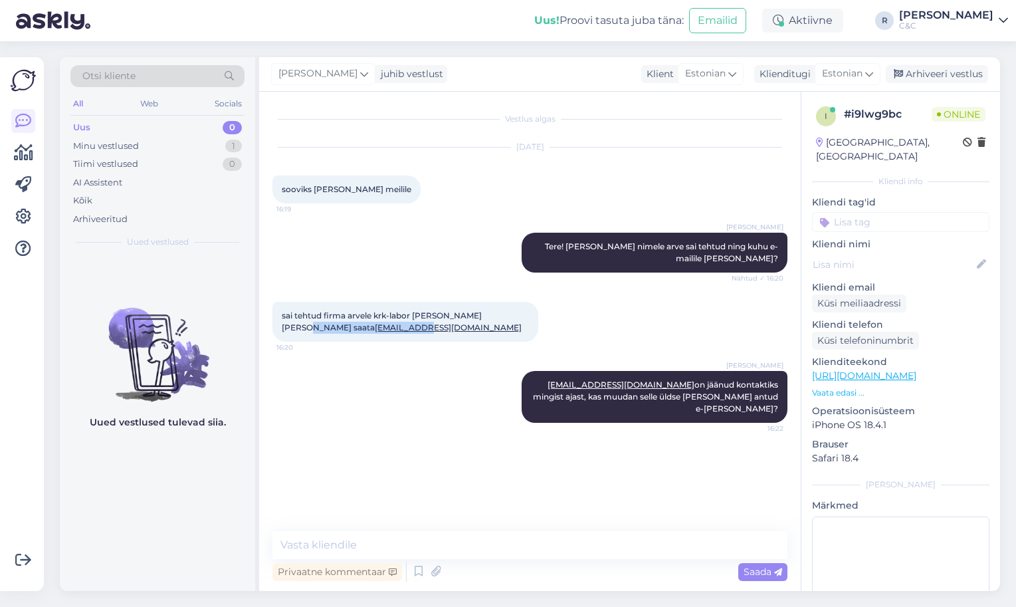
drag, startPoint x: 339, startPoint y: 330, endPoint x: 276, endPoint y: 327, distance: 62.5
click at [276, 327] on div "sai tehtud firma arvele krk-labor [PERSON_NAME] [PERSON_NAME] saata [EMAIL_ADDR…" at bounding box center [405, 322] width 266 height 40
copy span "[EMAIL_ADDRESS][DOMAIN_NAME]"
click at [441, 543] on textarea at bounding box center [529, 545] width 515 height 28
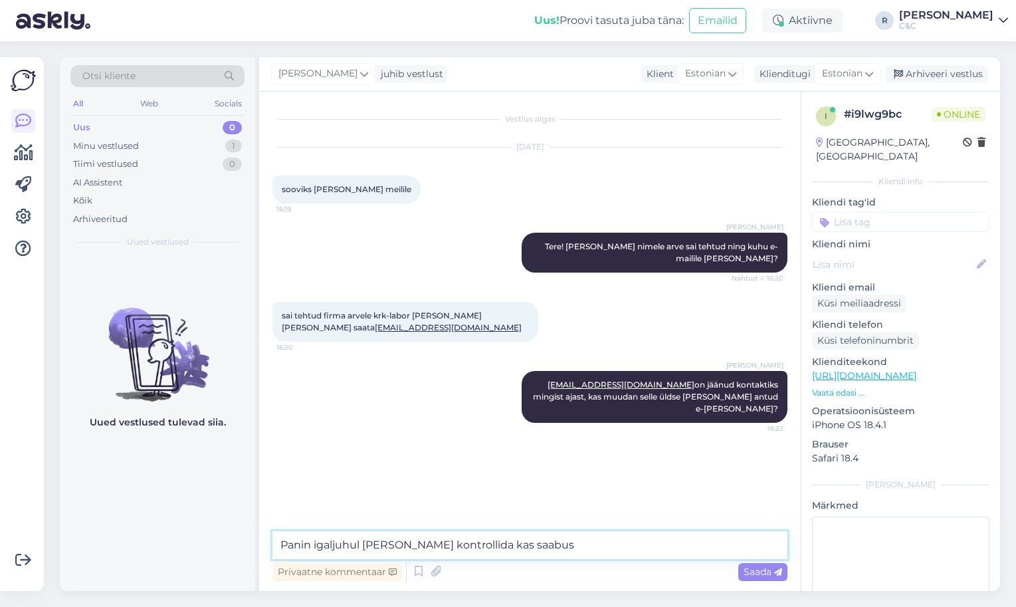
type textarea "Panin igaljuhul [PERSON_NAME] kontrollida kas saabus."
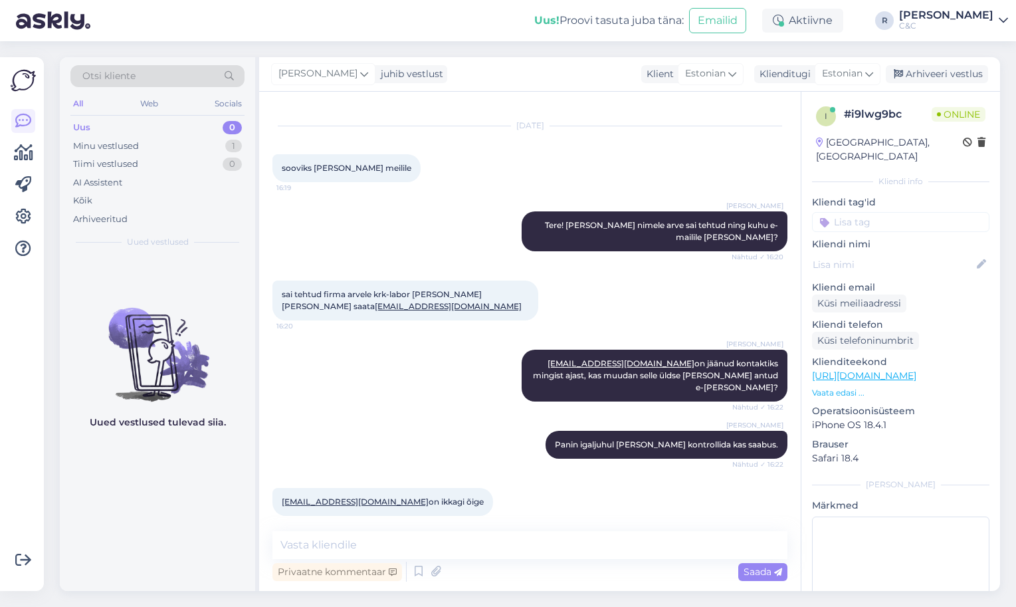
scroll to position [21, 0]
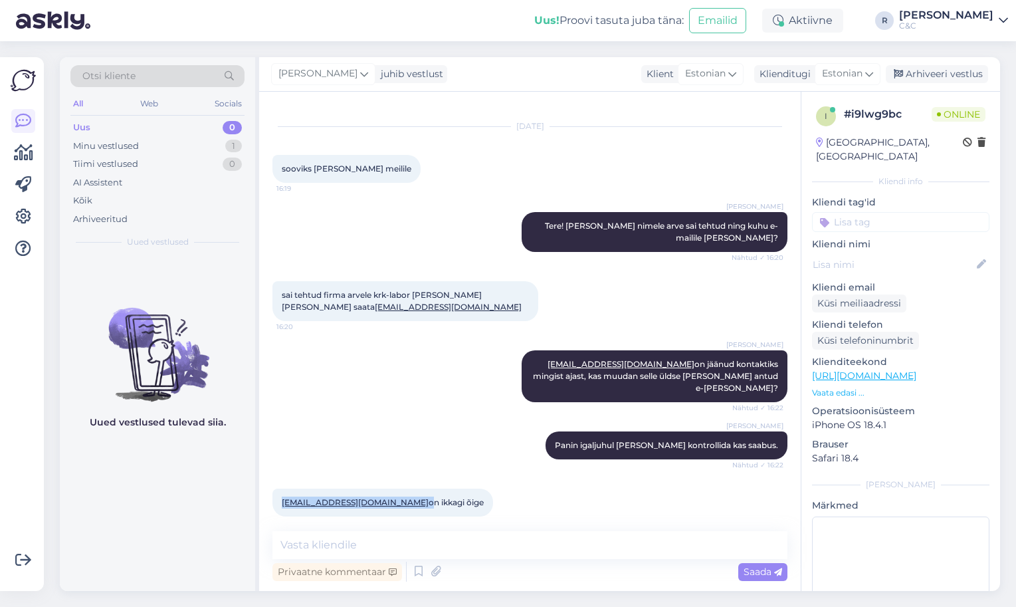
drag, startPoint x: 353, startPoint y: 490, endPoint x: 279, endPoint y: 490, distance: 74.4
click at [279, 490] on div "[EMAIL_ADDRESS][DOMAIN_NAME] on ikkagi õige 16:23" at bounding box center [382, 502] width 221 height 28
copy span "[EMAIL_ADDRESS][DOMAIN_NAME]"
click at [375, 531] on textarea at bounding box center [529, 545] width 515 height 28
type textarea "[PERSON_NAME]!"
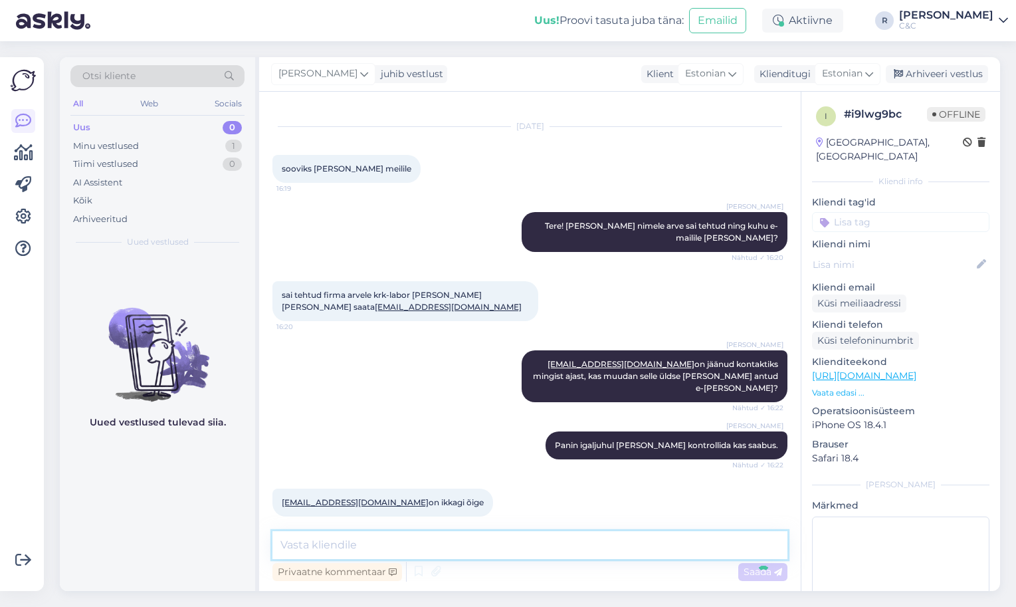
scroll to position [78, 0]
